Goal: Task Accomplishment & Management: Manage account settings

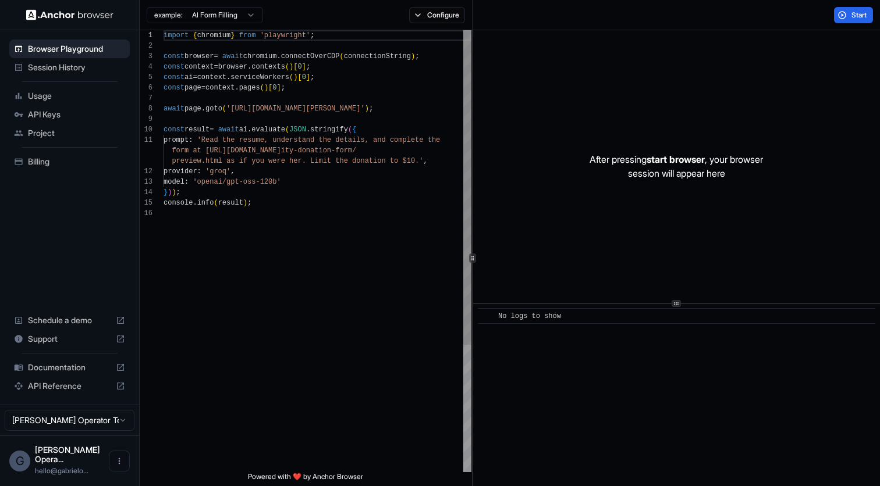
scroll to position [105, 0]
click at [115, 466] on icon "Open menu" at bounding box center [119, 461] width 9 height 9
click at [115, 471] on icon at bounding box center [115, 466] width 12 height 12
click at [80, 116] on span "API Keys" at bounding box center [76, 115] width 97 height 12
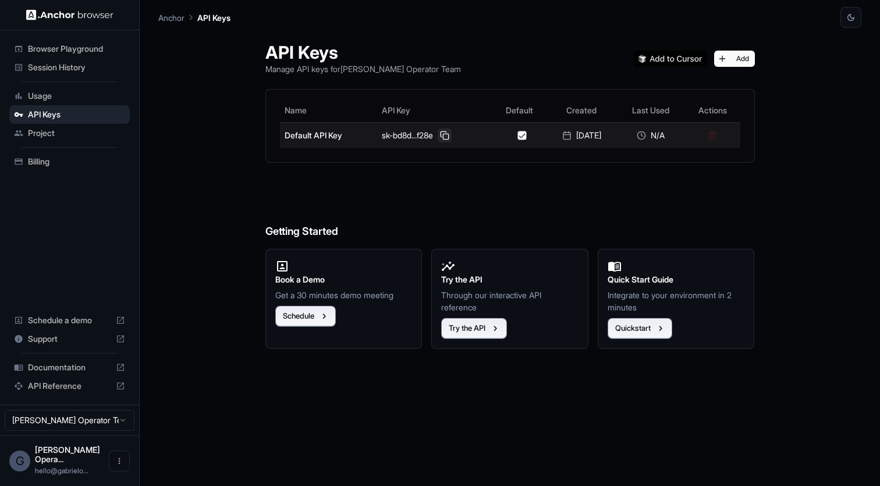
click at [440, 137] on button at bounding box center [444, 136] width 14 height 14
